Goal: Task Accomplishment & Management: Complete application form

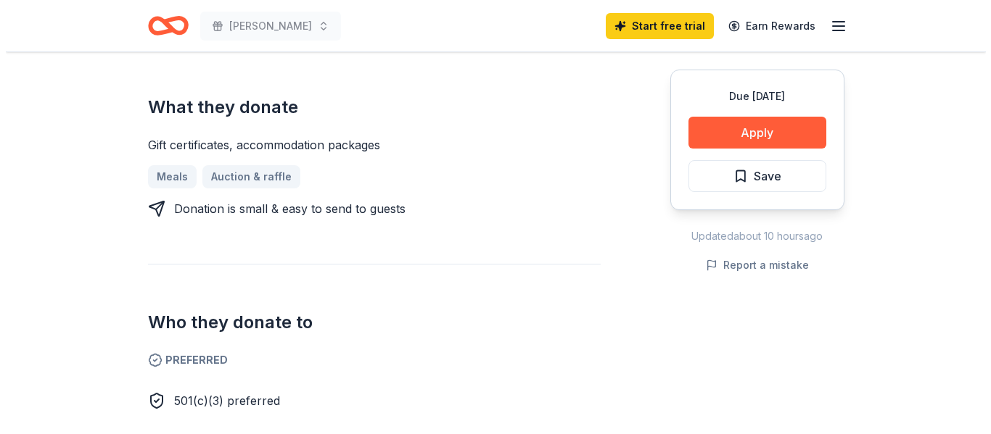
scroll to position [65, 0]
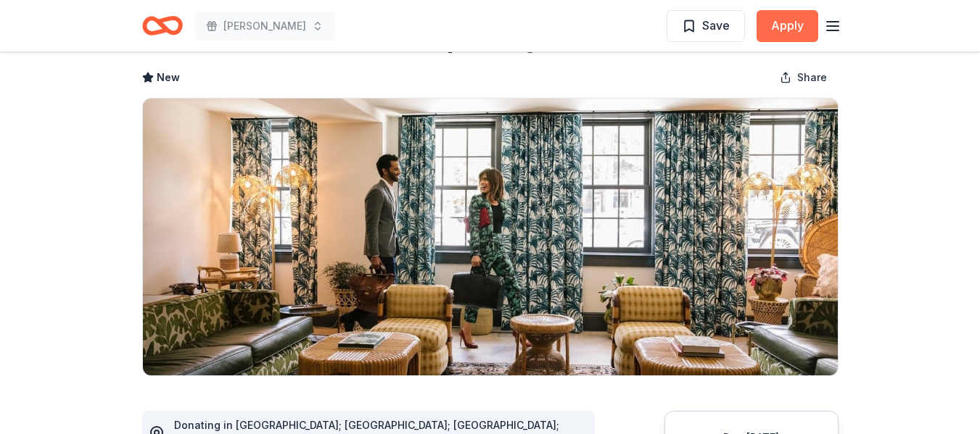
click at [784, 32] on button "Apply" at bounding box center [788, 26] width 62 height 32
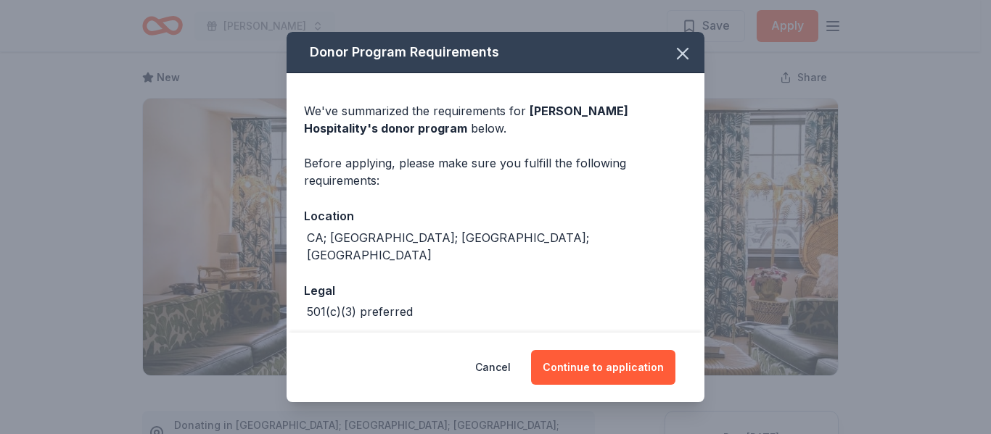
scroll to position [48, 0]
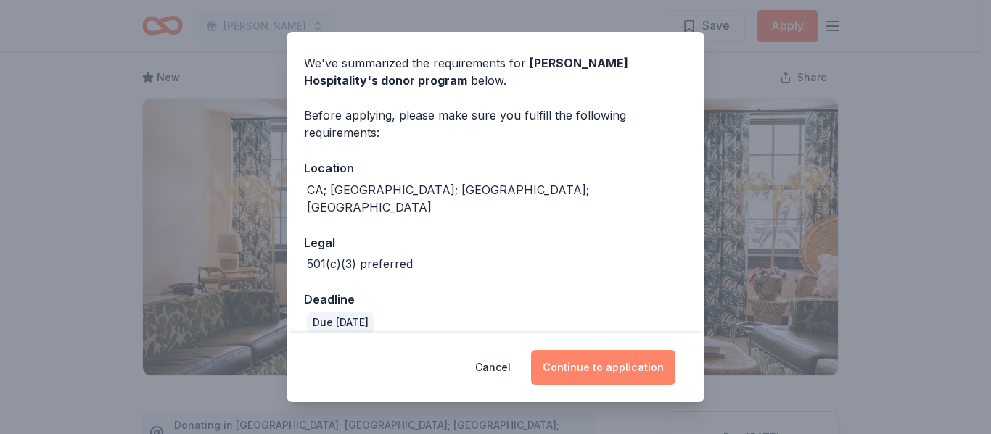
click at [572, 365] on button "Continue to application" at bounding box center [603, 367] width 144 height 35
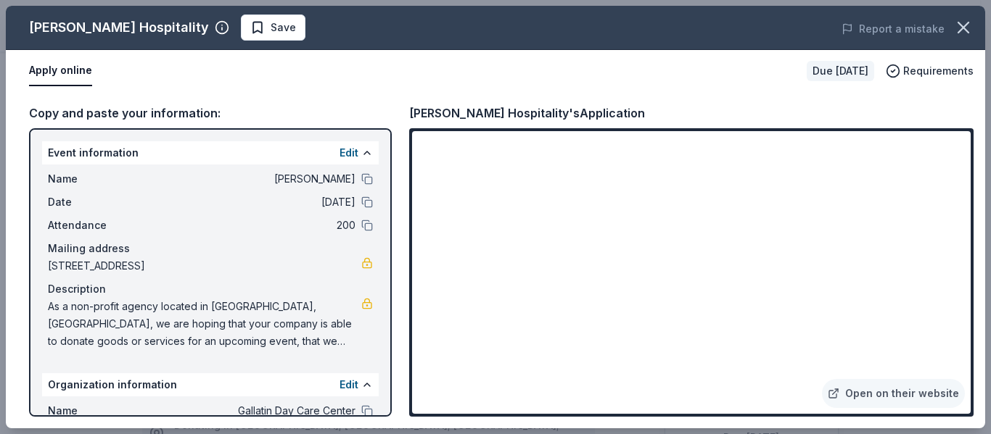
scroll to position [144, 0]
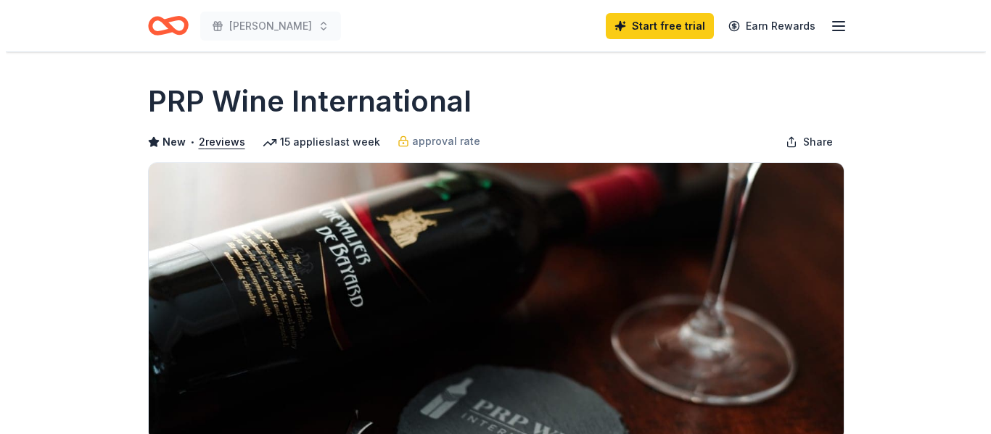
scroll to position [218, 0]
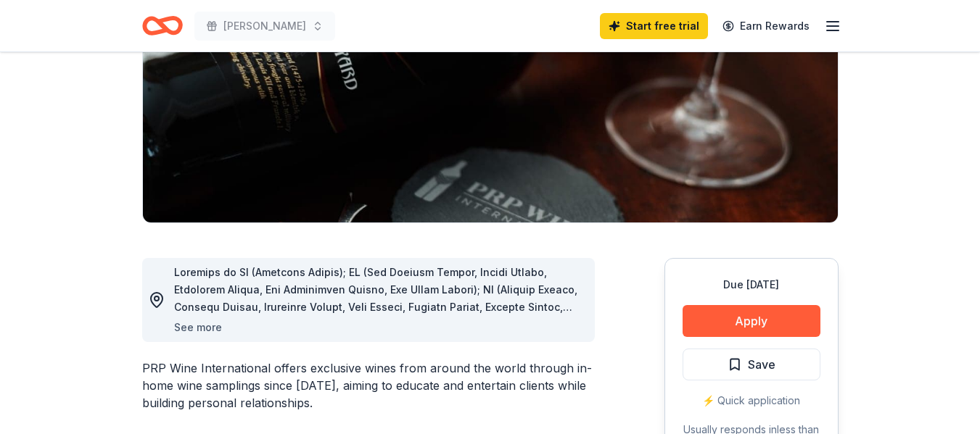
click at [213, 329] on button "See more" at bounding box center [198, 327] width 48 height 17
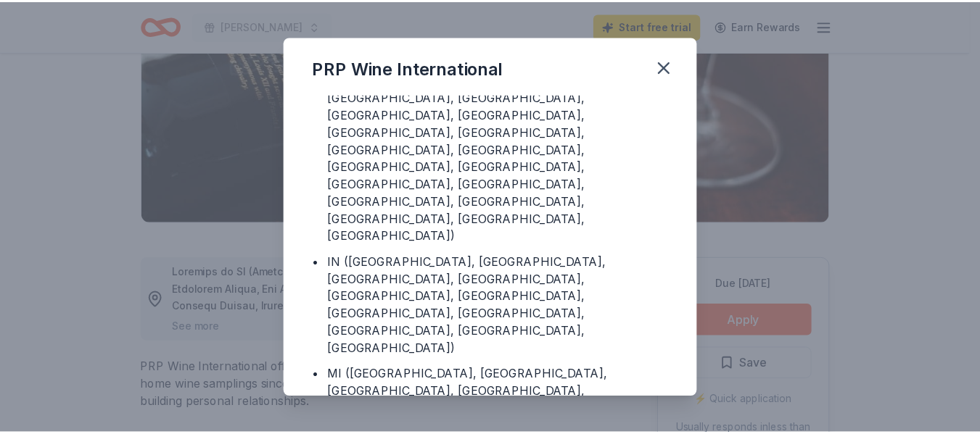
scroll to position [342, 0]
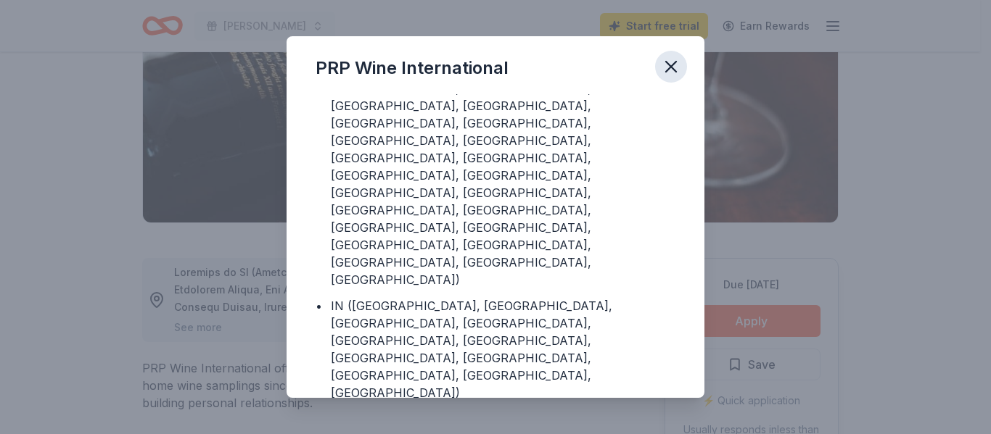
click at [673, 66] on icon "button" at bounding box center [671, 67] width 20 height 20
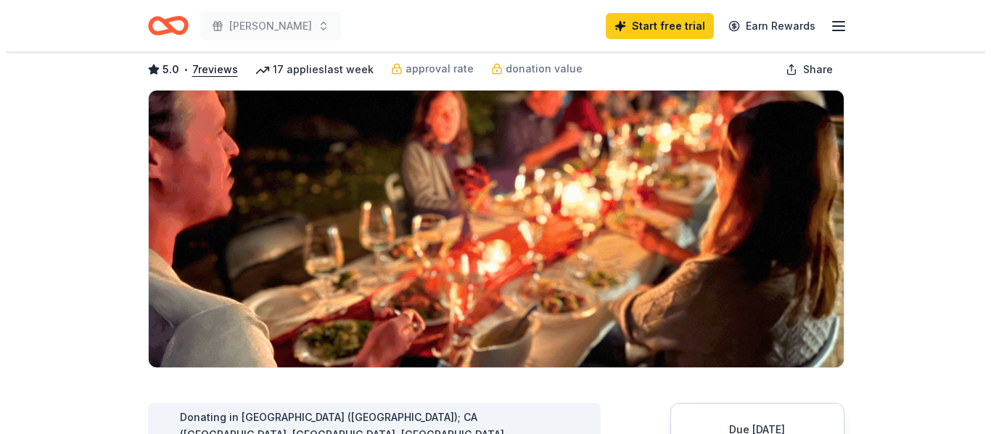
scroll to position [218, 0]
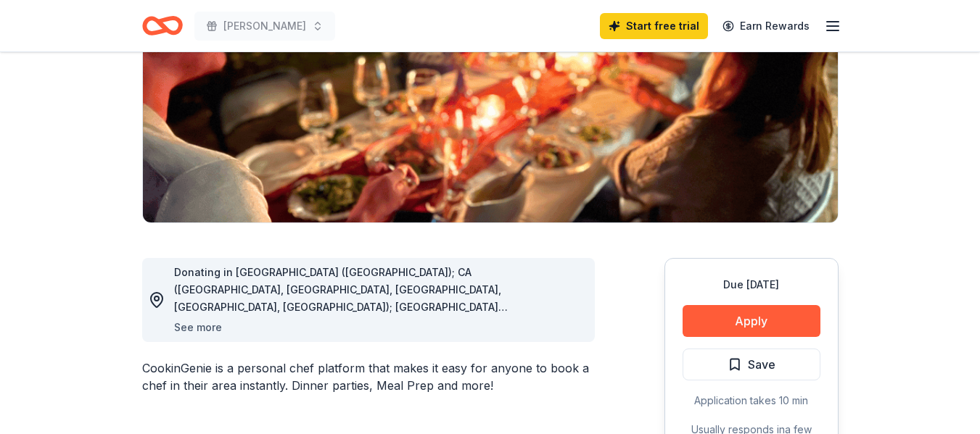
click at [196, 327] on button "See more" at bounding box center [198, 327] width 48 height 17
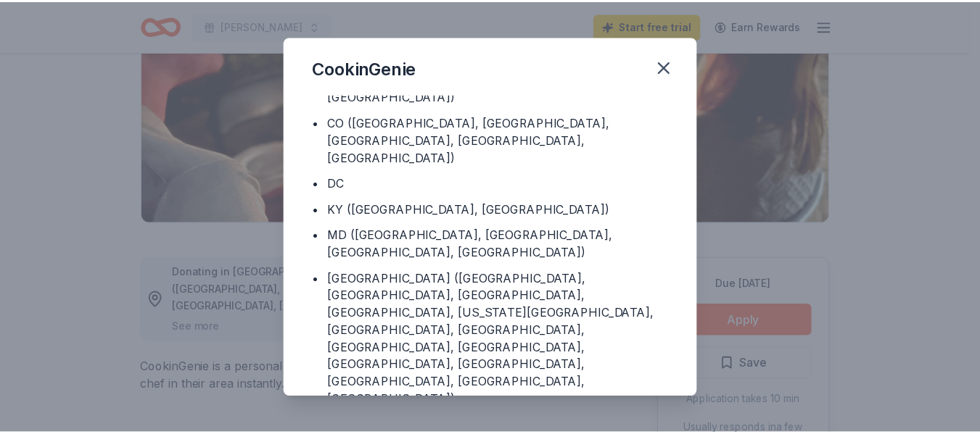
scroll to position [0, 0]
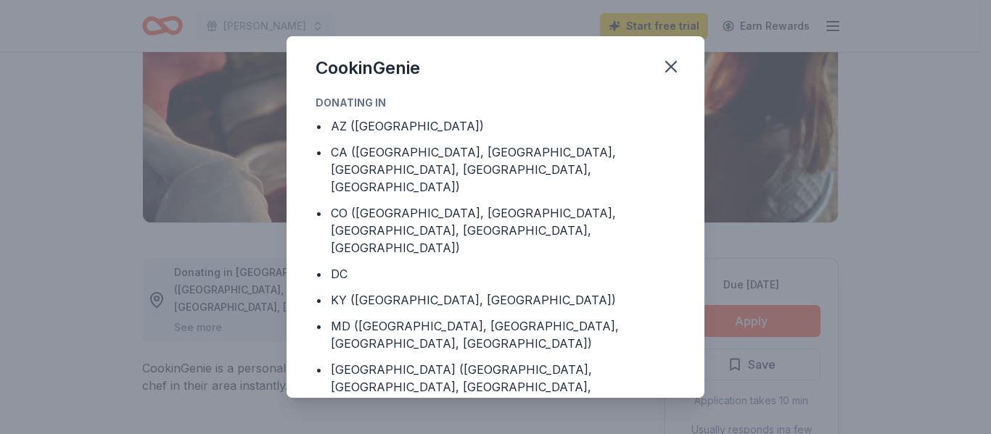
drag, startPoint x: 678, startPoint y: 65, endPoint x: 536, endPoint y: 2, distance: 155.5
click at [673, 63] on icon "button" at bounding box center [671, 67] width 20 height 20
